Goal: Information Seeking & Learning: Check status

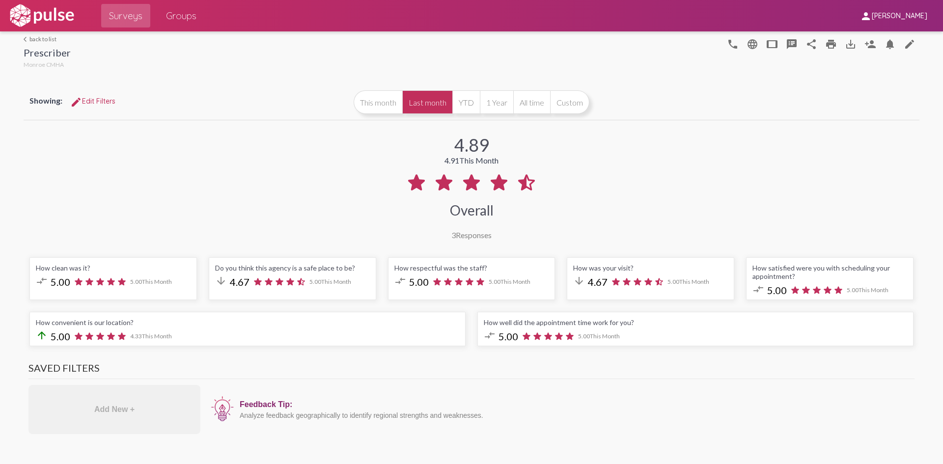
click at [44, 40] on link "arrow_back_ios back to list" at bounding box center [47, 38] width 47 height 7
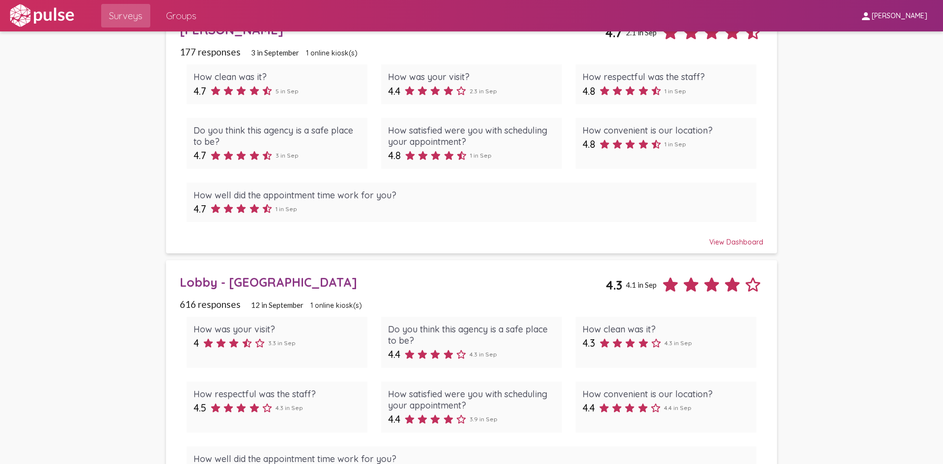
scroll to position [98, 0]
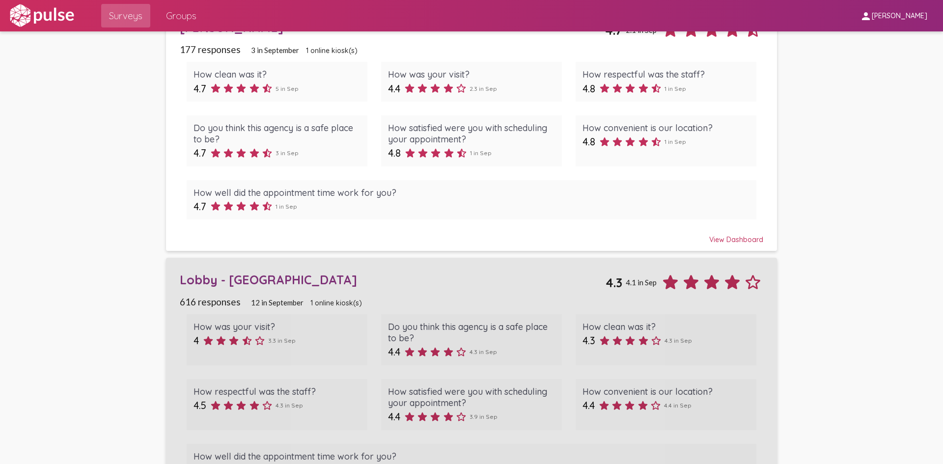
click at [194, 278] on div "Lobby - [GEOGRAPHIC_DATA]" at bounding box center [393, 279] width 426 height 15
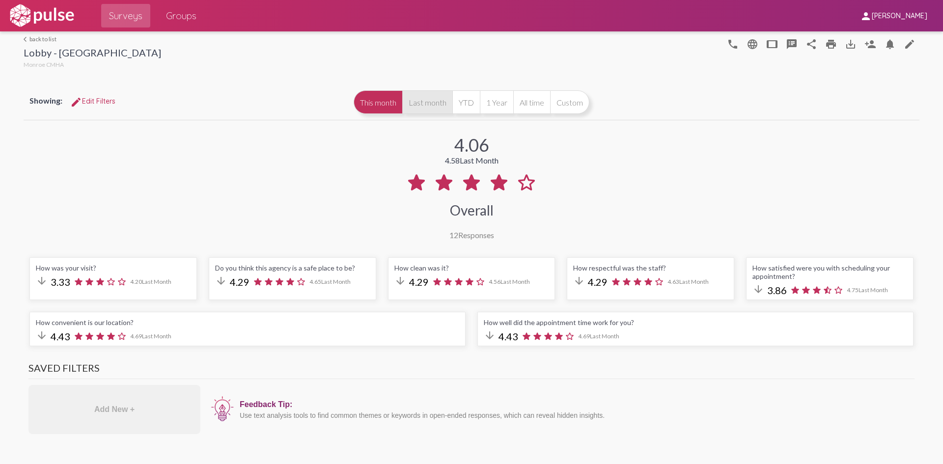
click at [419, 107] on button "Last month" at bounding box center [427, 102] width 50 height 24
click at [41, 38] on link "arrow_back_ios back to list" at bounding box center [92, 38] width 137 height 7
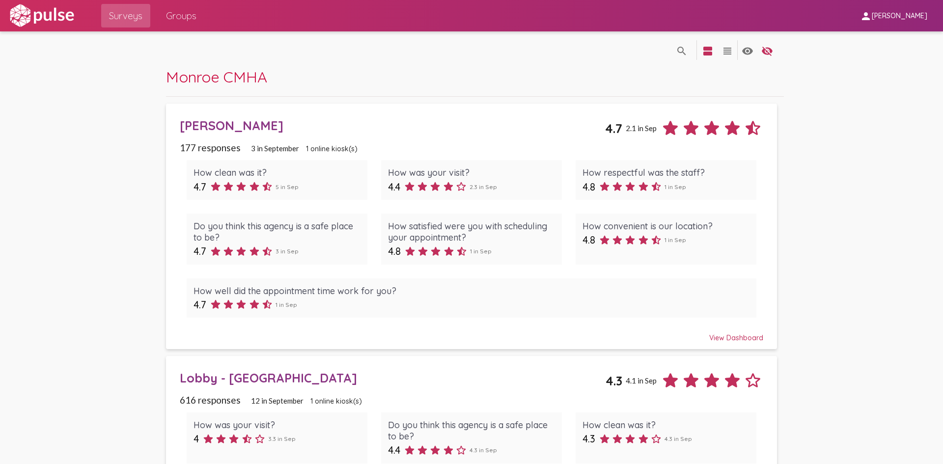
click at [188, 127] on div "[PERSON_NAME]" at bounding box center [392, 125] width 425 height 15
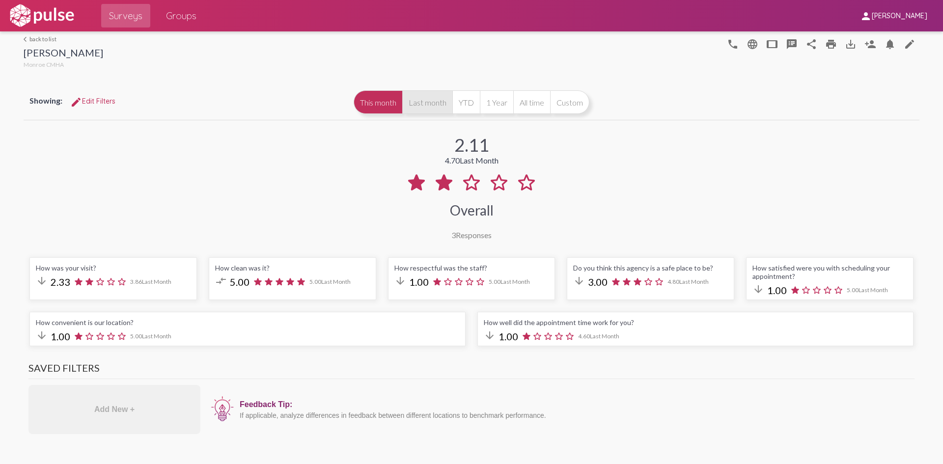
click at [420, 104] on button "Last month" at bounding box center [427, 102] width 50 height 24
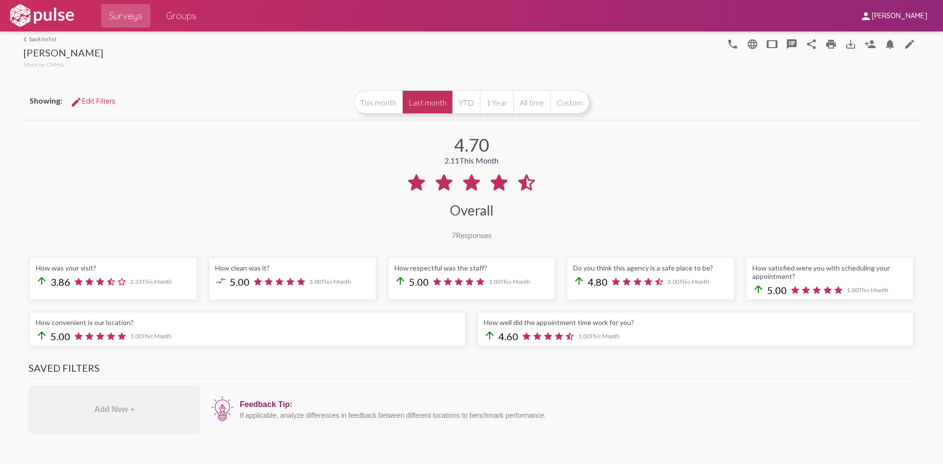
click at [34, 37] on link "arrow_back_ios back to list" at bounding box center [64, 38] width 80 height 7
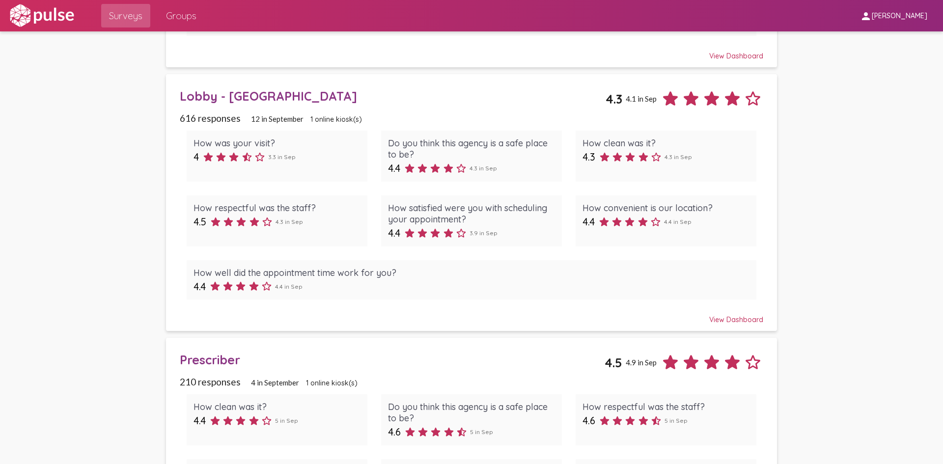
scroll to position [295, 0]
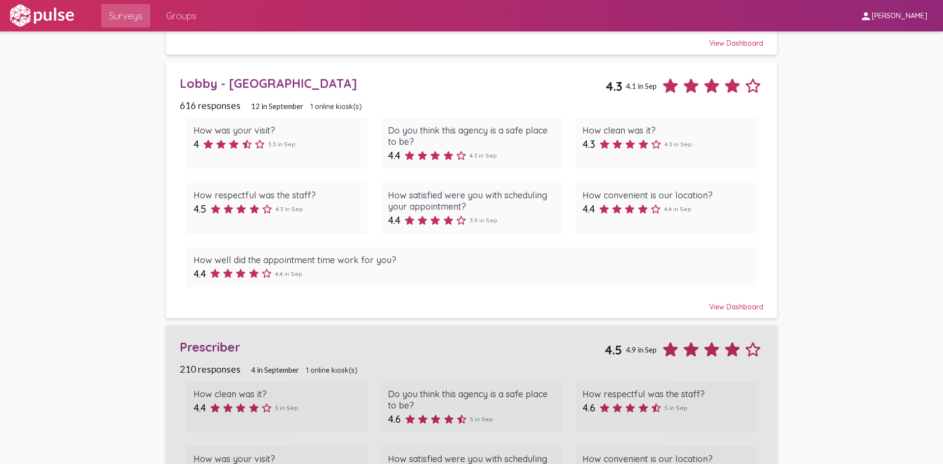
click at [202, 345] on div "Prescriber" at bounding box center [392, 346] width 425 height 15
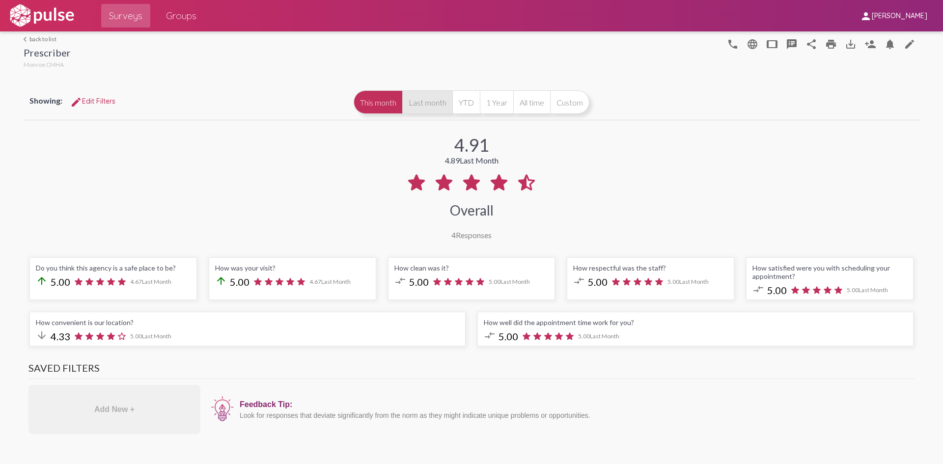
click at [424, 106] on button "Last month" at bounding box center [427, 102] width 50 height 24
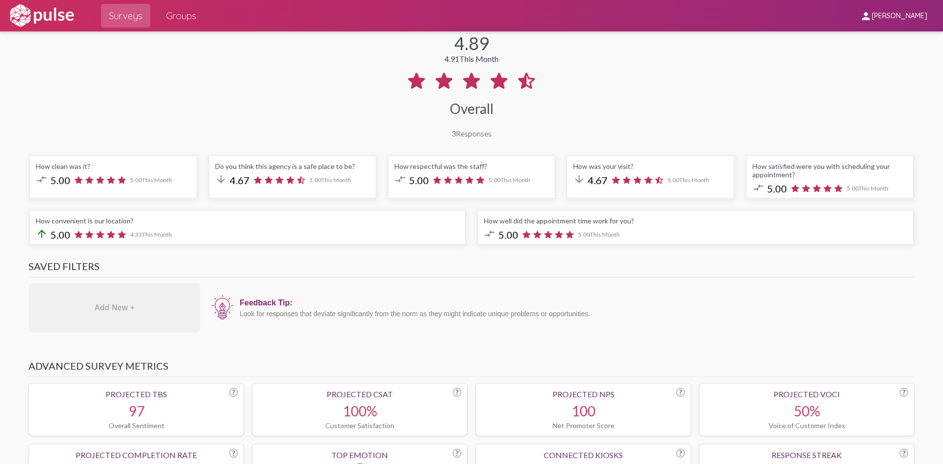
scroll to position [98, 0]
